Goal: Transaction & Acquisition: Purchase product/service

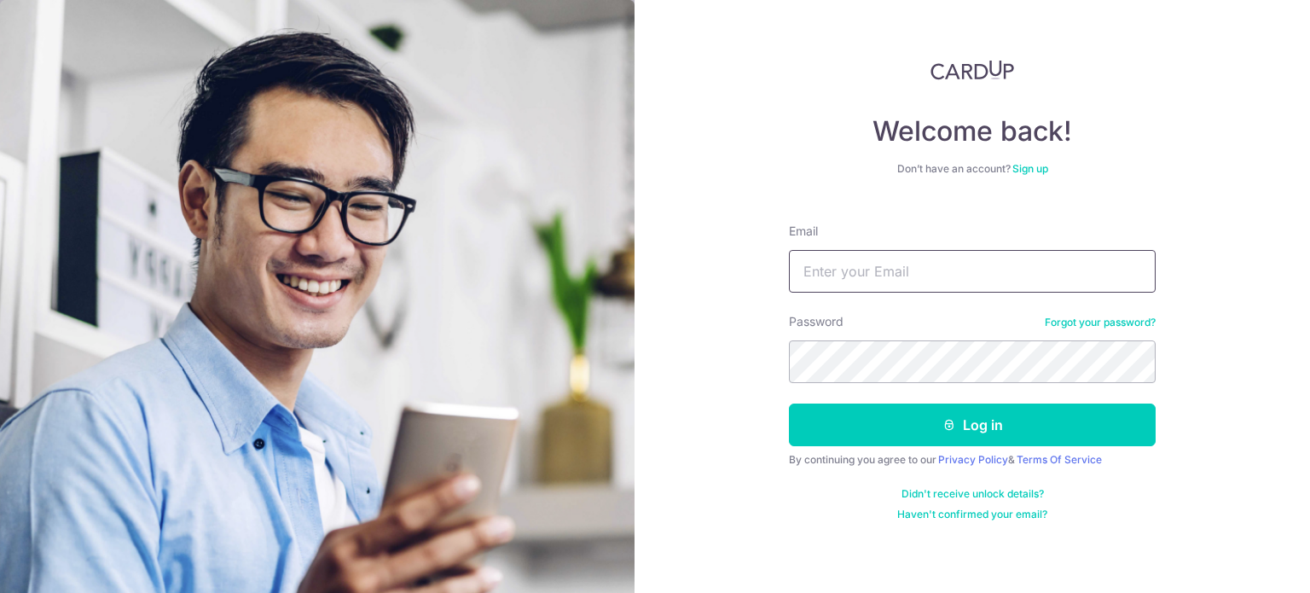
click at [868, 262] on input "Email" at bounding box center [972, 271] width 367 height 43
type input "[EMAIL_ADDRESS][DOMAIN_NAME]"
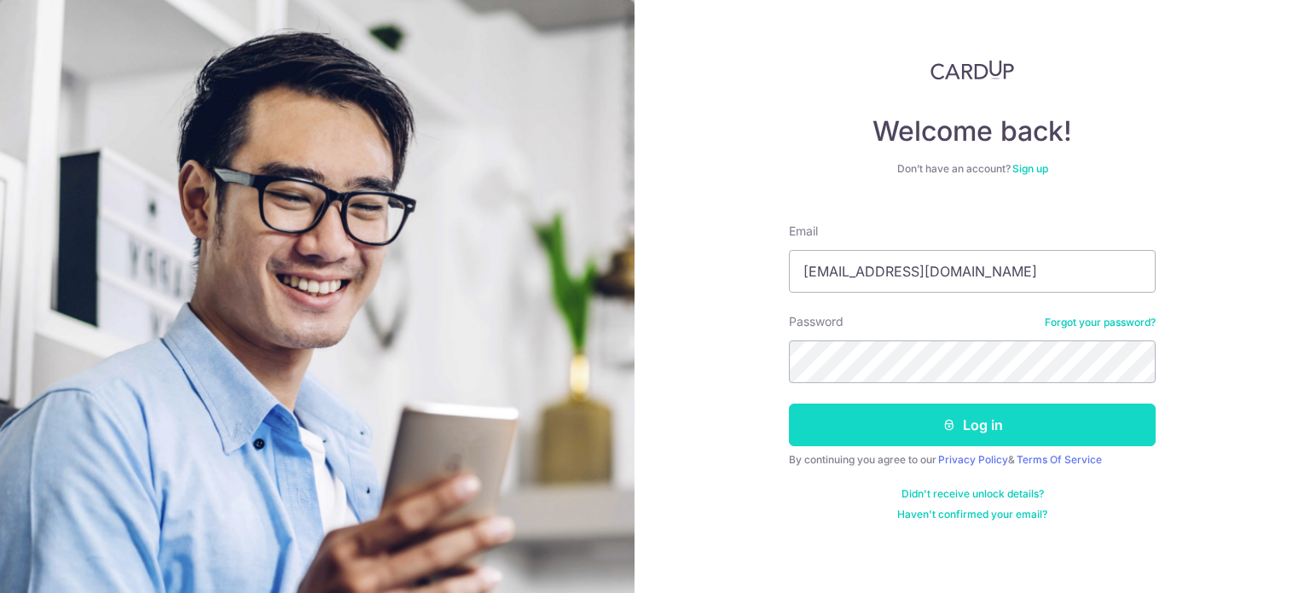
click at [999, 414] on button "Log in" at bounding box center [972, 424] width 367 height 43
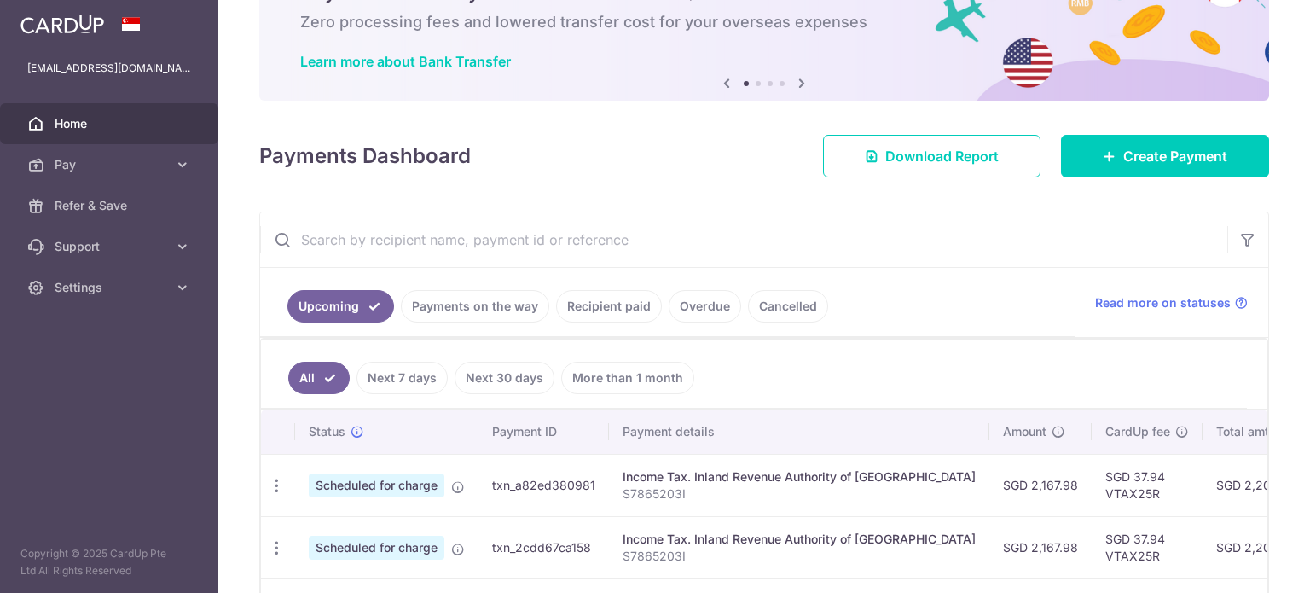
scroll to position [171, 0]
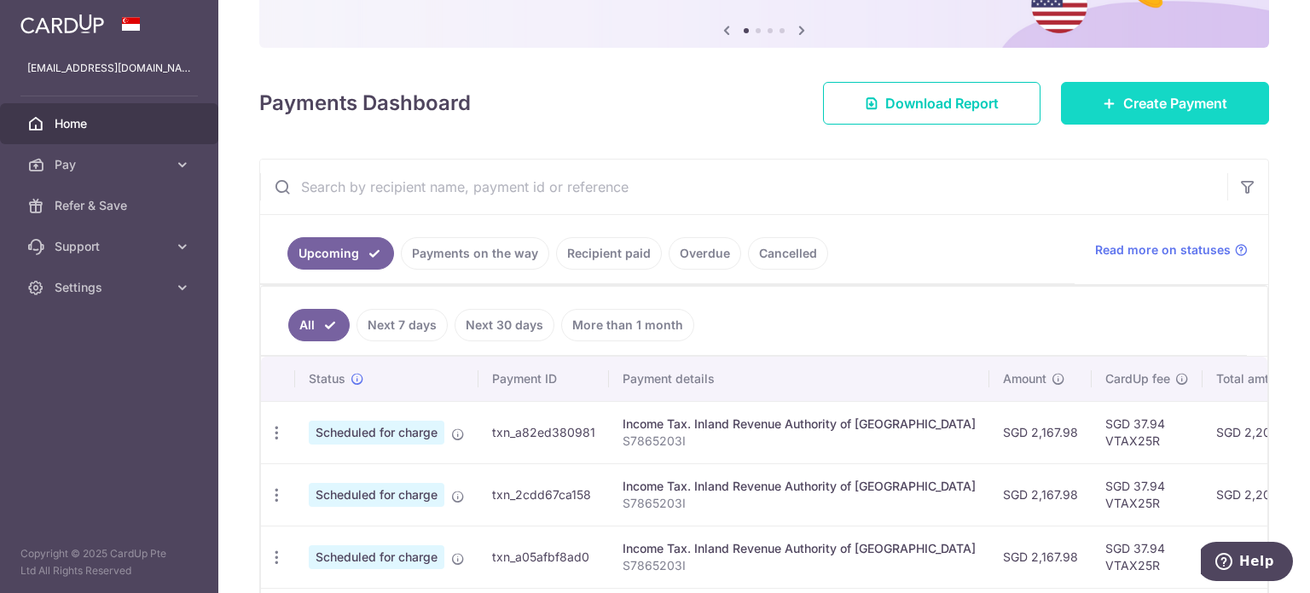
click at [1109, 105] on link "Create Payment" at bounding box center [1165, 103] width 208 height 43
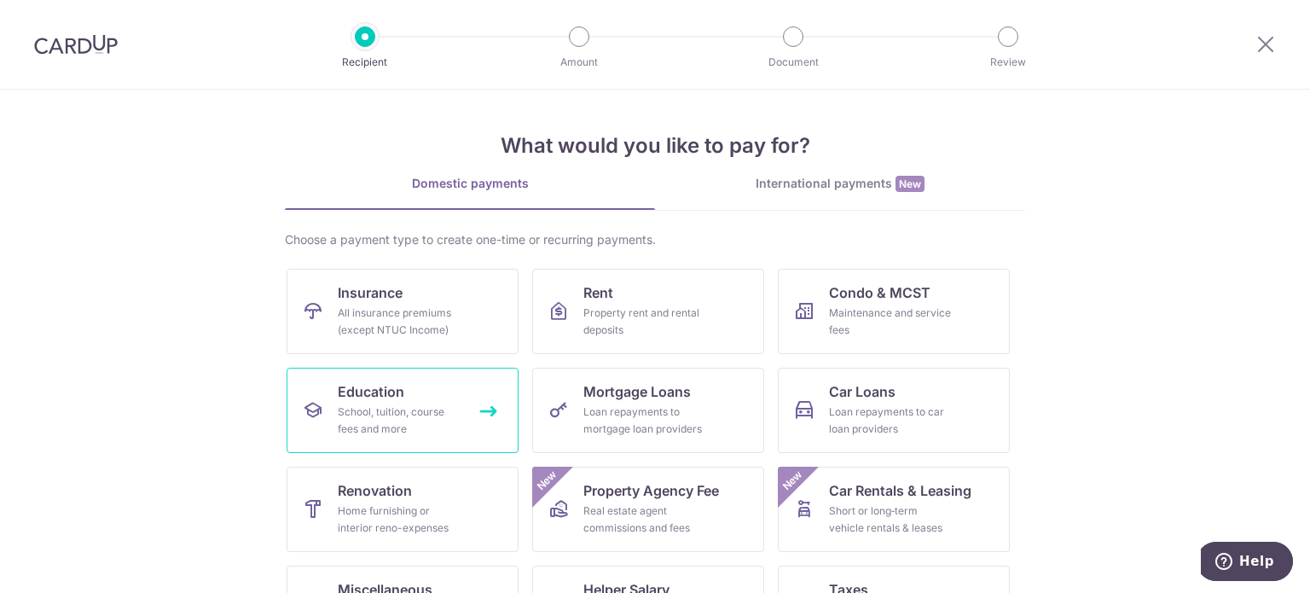
click at [416, 395] on link "Education School, tuition, course fees and more" at bounding box center [403, 410] width 232 height 85
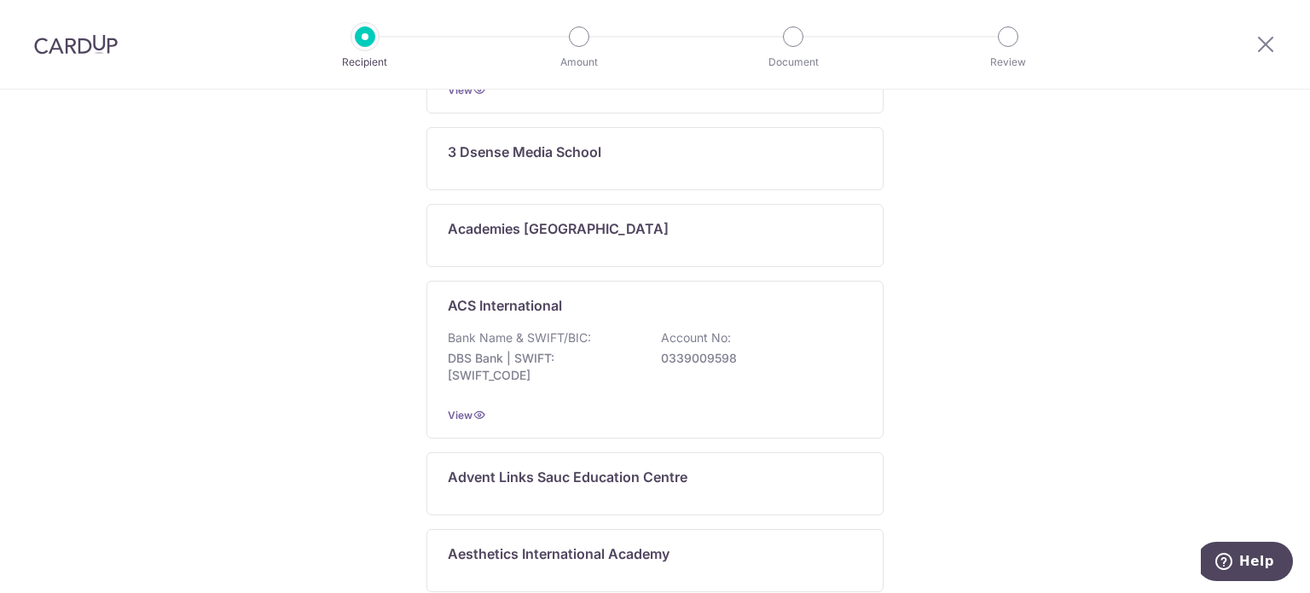
scroll to position [768, 0]
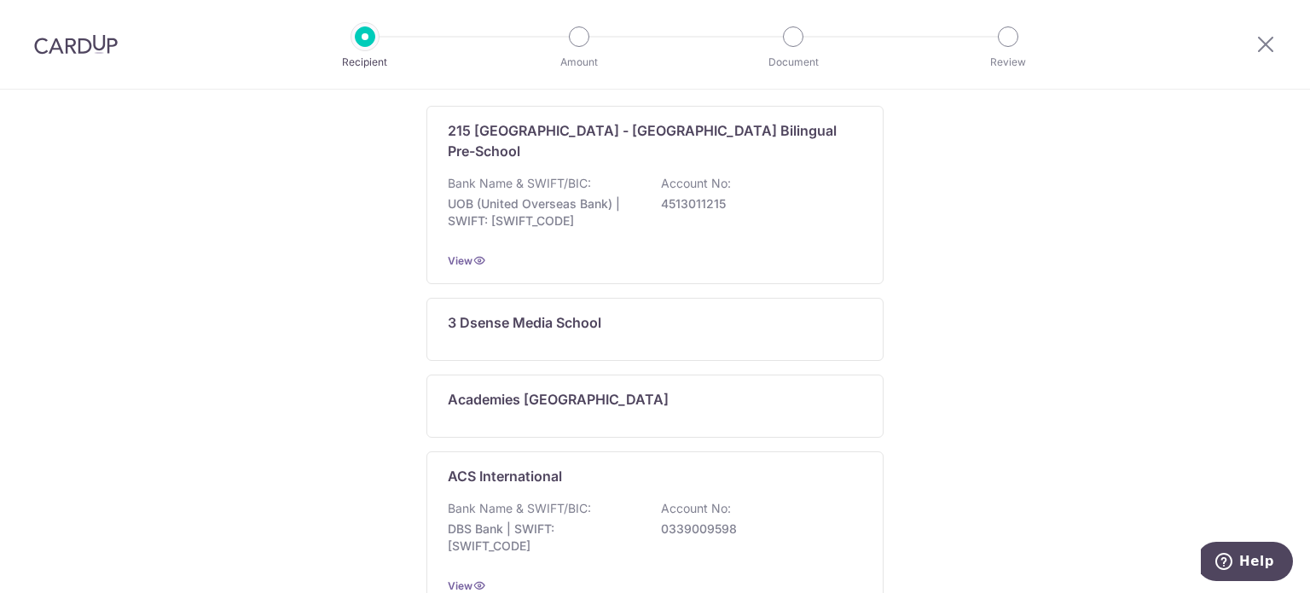
click at [343, 220] on div "Who would you like to pay? My recipients (3) Add new recipient Bubbles Gym Bank…" at bounding box center [655, 263] width 1310 height 1882
